Goal: Book appointment/travel/reservation

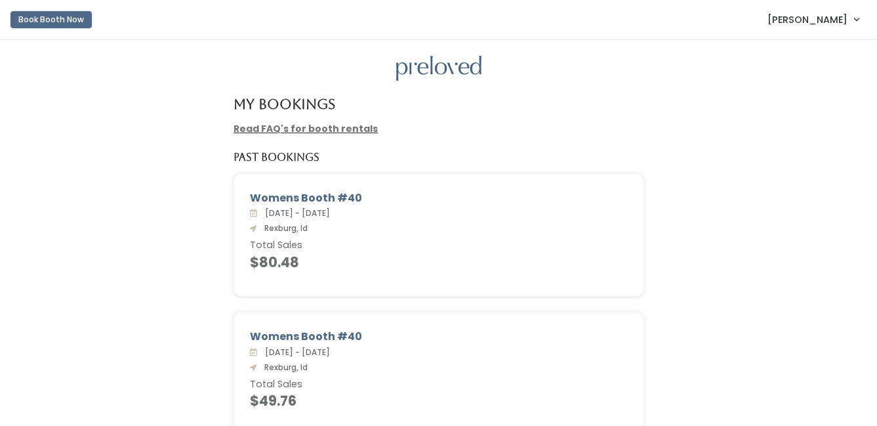
click at [30, 14] on button "Book Booth Now" at bounding box center [50, 19] width 81 height 17
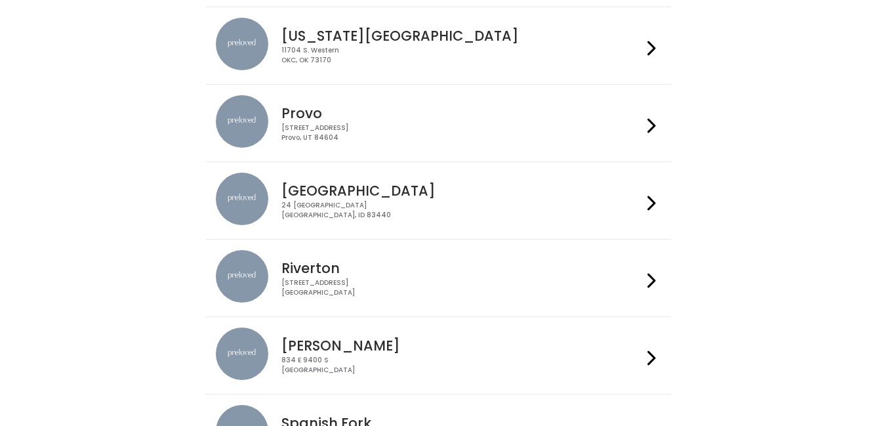
scroll to position [467, 0]
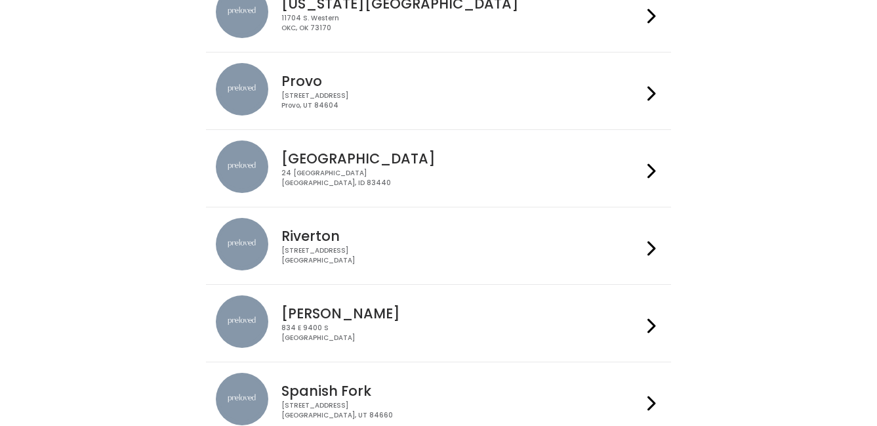
click at [305, 155] on h4 "Rexburg" at bounding box center [461, 158] width 361 height 15
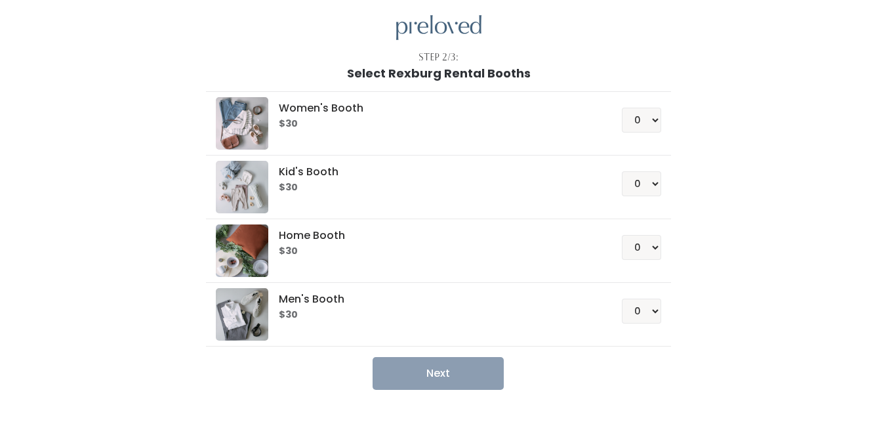
scroll to position [50, 0]
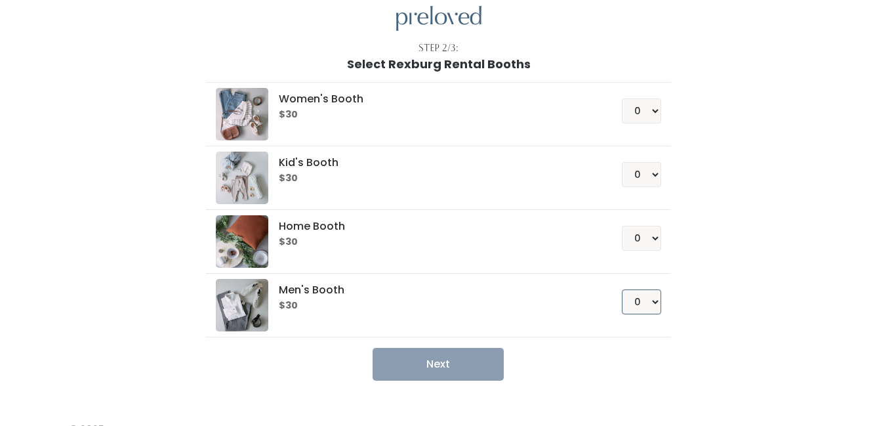
click at [641, 303] on select "0 1 2 3 4" at bounding box center [641, 301] width 39 height 25
select select "1"
click at [622, 289] on select "0 1 2 3 4" at bounding box center [641, 301] width 39 height 25
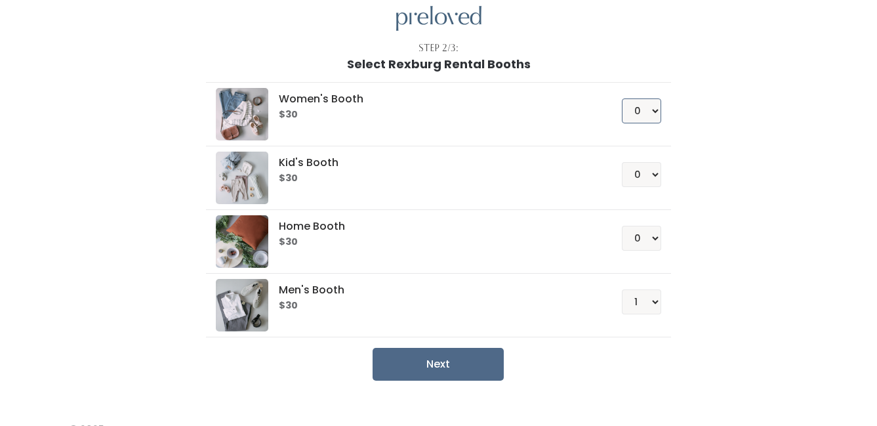
click at [643, 116] on select "0 1 2 3 4" at bounding box center [641, 110] width 39 height 25
select select "1"
click at [622, 98] on select "0 1 2 3 4" at bounding box center [641, 110] width 39 height 25
click at [444, 365] on button "Next" at bounding box center [437, 364] width 131 height 33
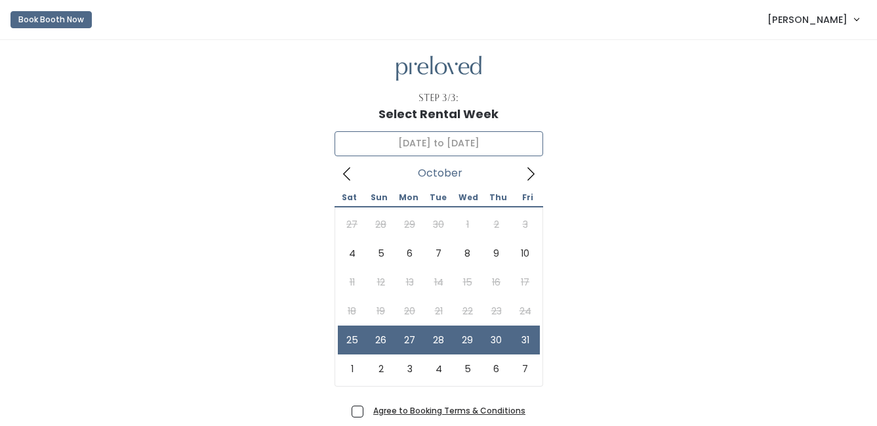
type input "October 25 to October 31"
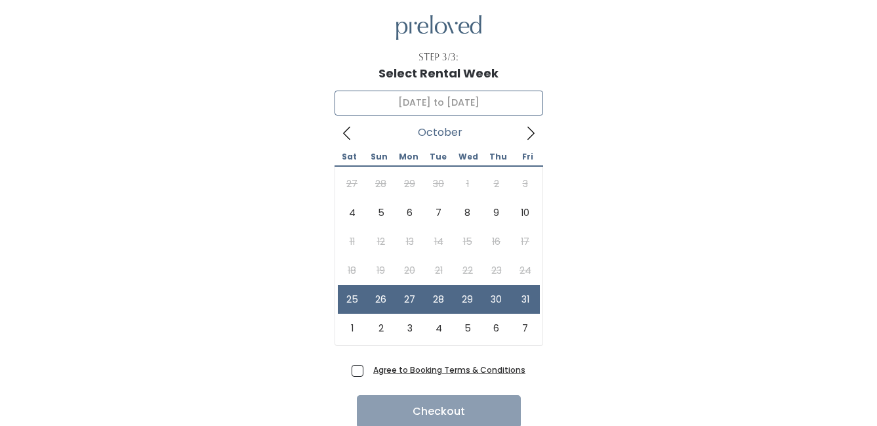
scroll to position [35, 0]
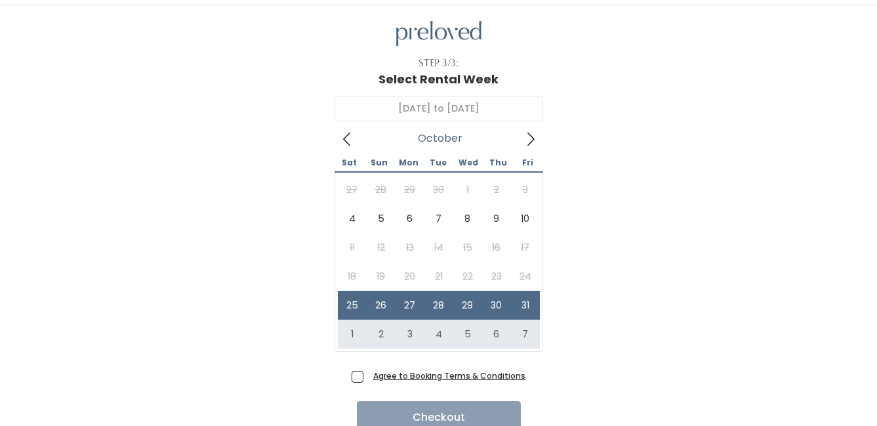
click at [368, 377] on span "Agree to Booking Terms & Conditions" at bounding box center [446, 375] width 157 height 13
click at [368, 377] on input "Agree to Booking Terms & Conditions" at bounding box center [372, 373] width 9 height 9
checkbox input "true"
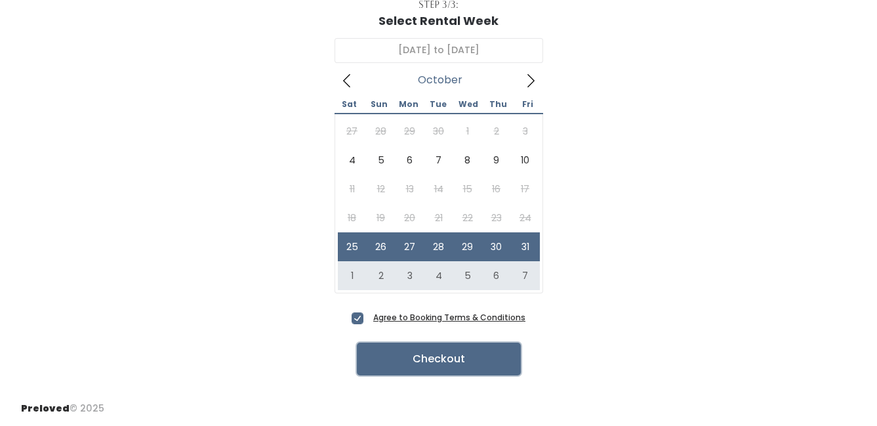
click at [428, 355] on button "Checkout" at bounding box center [439, 358] width 164 height 33
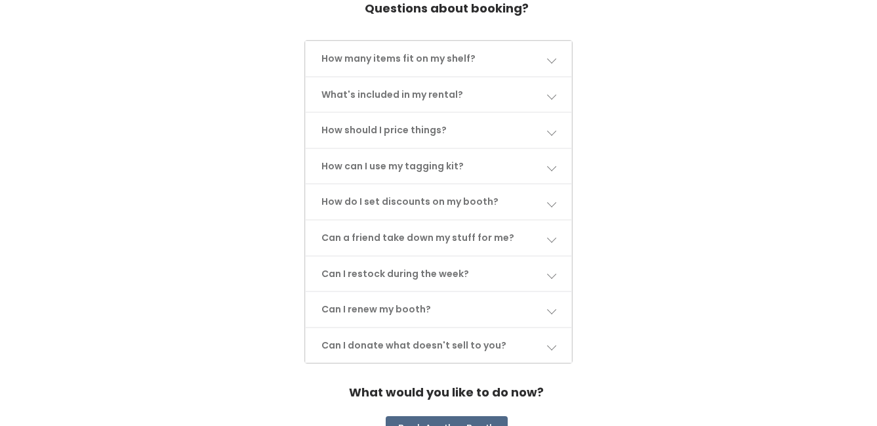
scroll to position [677, 0]
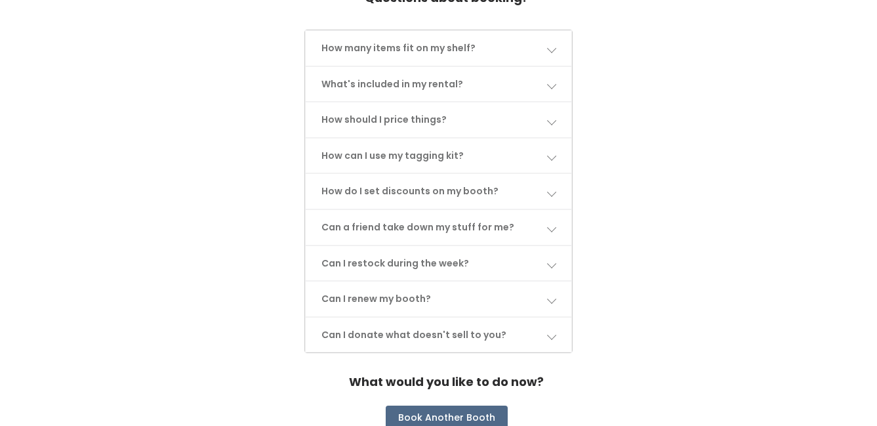
click at [436, 257] on link "Can I restock during the week?" at bounding box center [438, 263] width 265 height 35
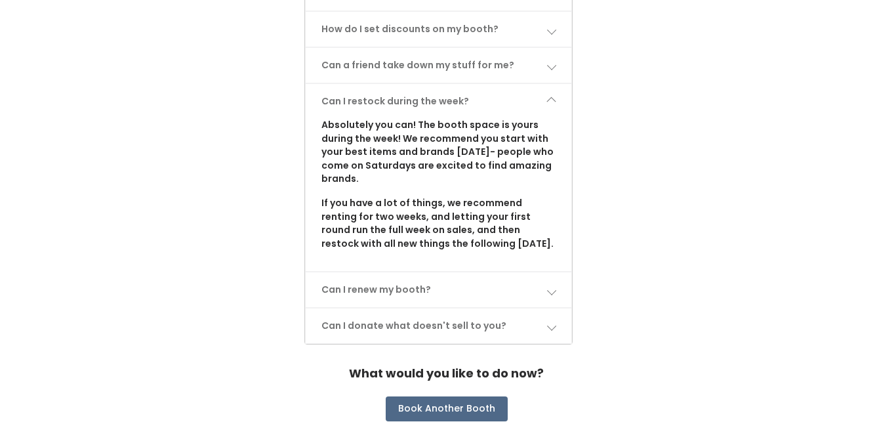
scroll to position [840, 0]
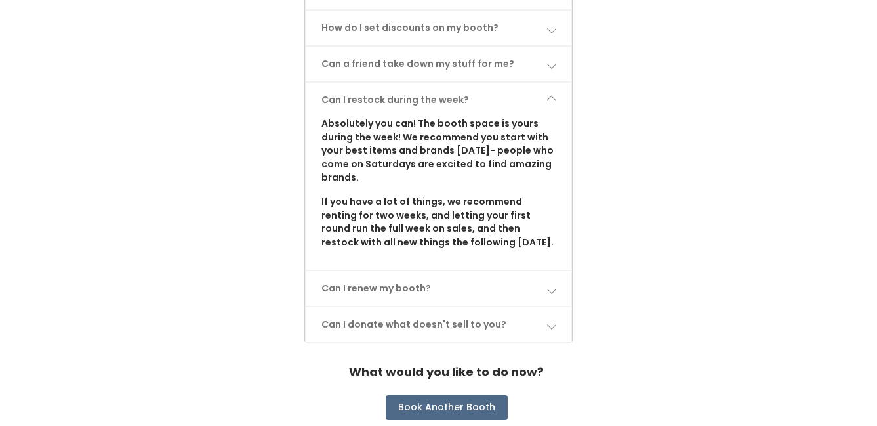
click at [437, 283] on link "Can I renew my booth?" at bounding box center [438, 288] width 265 height 35
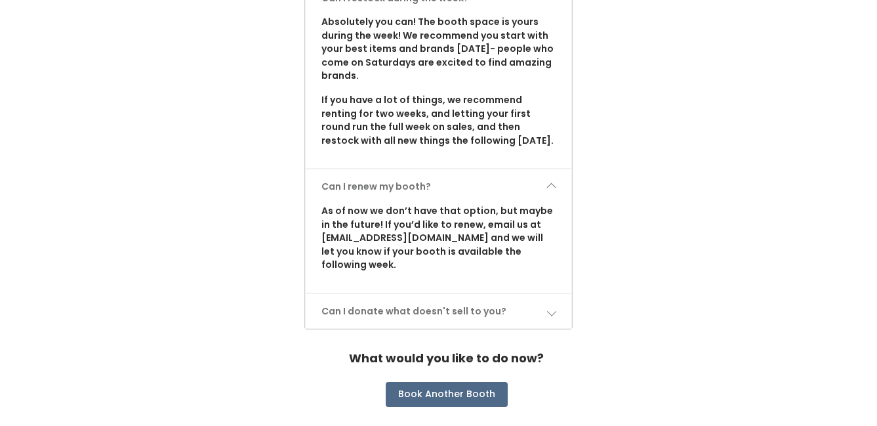
scroll to position [949, 0]
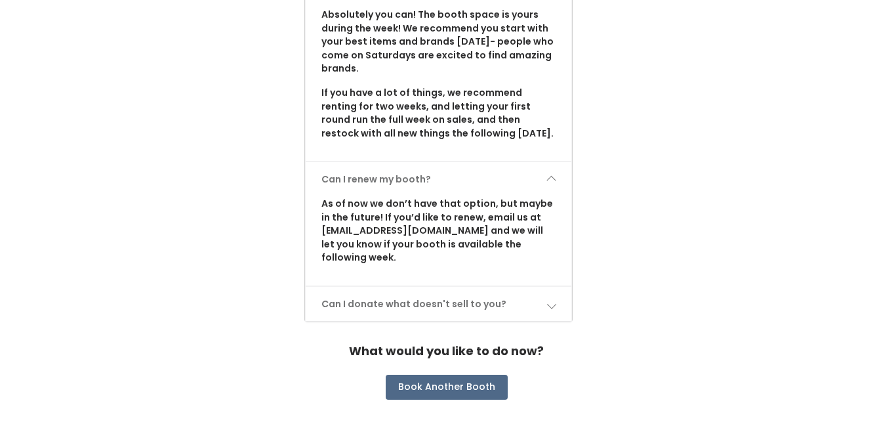
click at [441, 287] on link "Can I donate what doesn't sell to you?" at bounding box center [438, 304] width 265 height 35
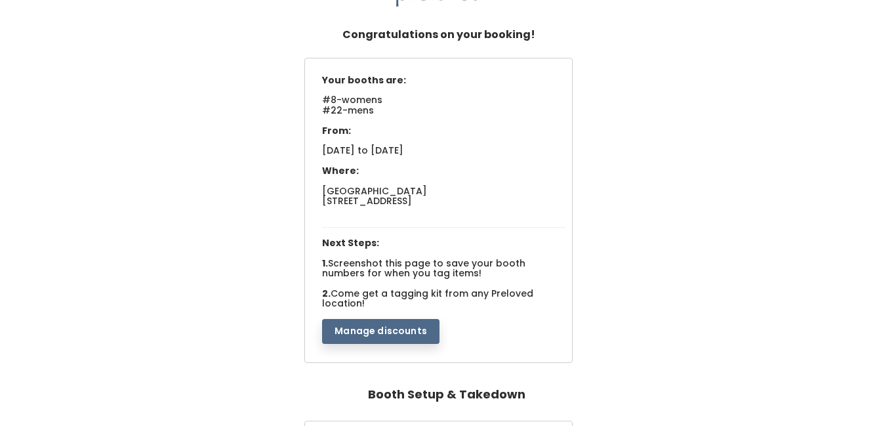
scroll to position [0, 0]
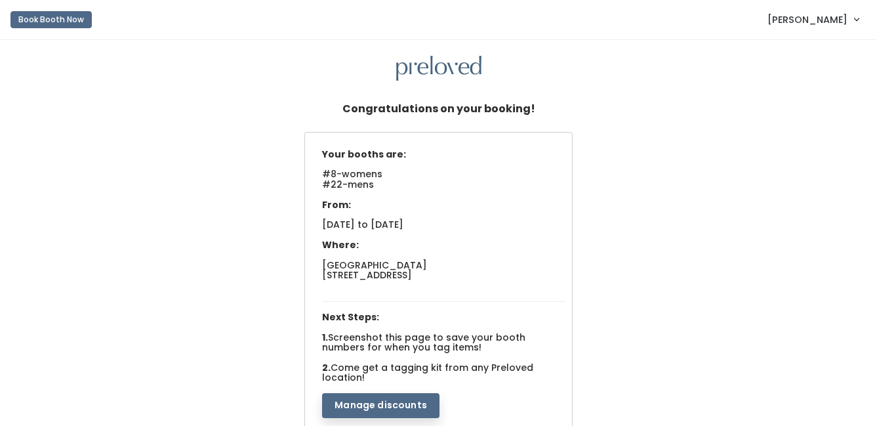
click at [837, 23] on span "[PERSON_NAME]" at bounding box center [807, 19] width 80 height 14
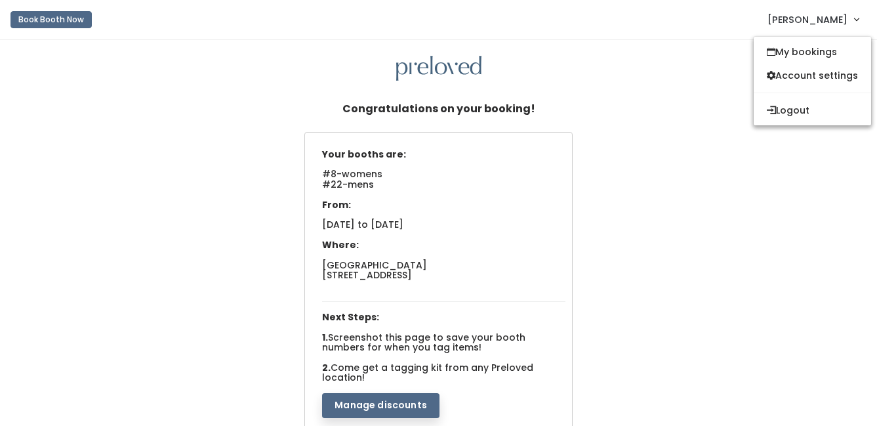
click at [428, 68] on img at bounding box center [438, 69] width 85 height 26
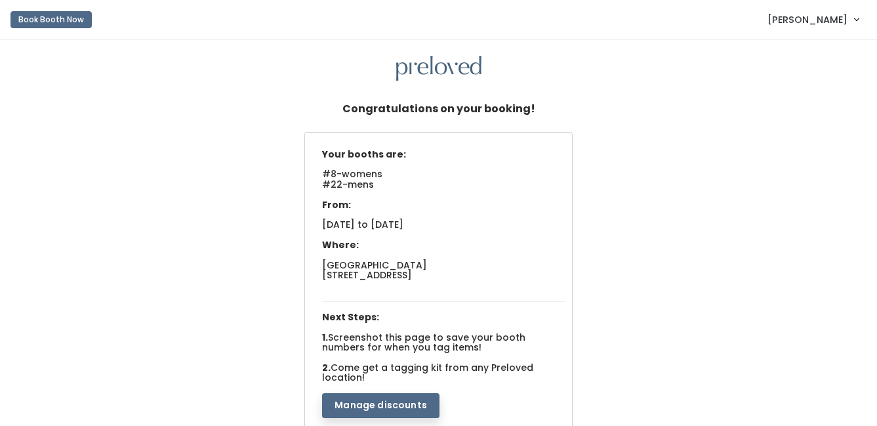
click at [640, 244] on div "Your booths are: #8-womens #22-mens From: [DATE] to [DATE] Where: [GEOGRAPHIC_D…" at bounding box center [438, 286] width 850 height 308
